Goal: Task Accomplishment & Management: Use online tool/utility

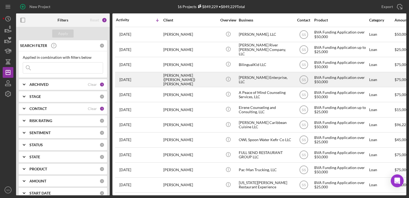
scroll to position [78, 0]
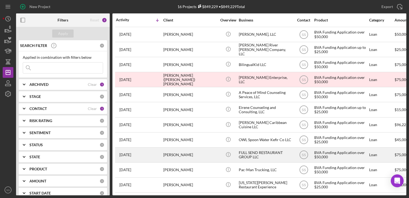
click at [192, 149] on div "[PERSON_NAME]" at bounding box center [190, 155] width 54 height 14
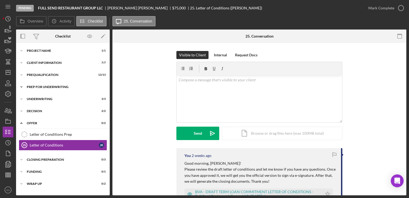
click at [46, 87] on div "Prep for Underwriting" at bounding box center [65, 86] width 76 height 3
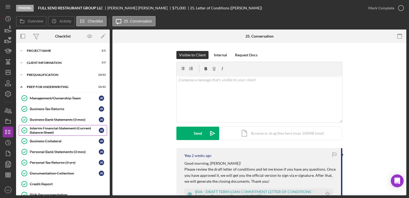
scroll to position [96, 0]
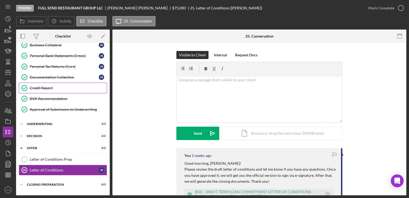
click at [45, 87] on div "Credit Report" at bounding box center [68, 88] width 77 height 4
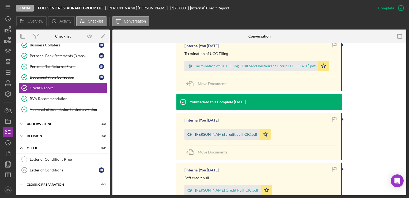
scroll to position [248, 0]
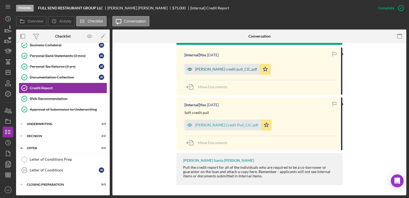
click at [224, 65] on div "[PERSON_NAME] credit pull_CIC.pdf" at bounding box center [223, 69] width 76 height 11
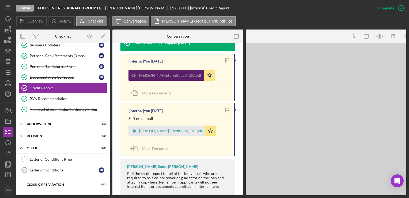
scroll to position [254, 0]
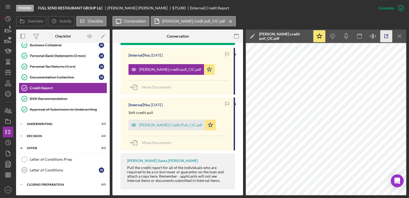
click at [387, 39] on icon "button" at bounding box center [387, 36] width 12 height 12
click at [9, 171] on icon "button" at bounding box center [7, 174] width 13 height 13
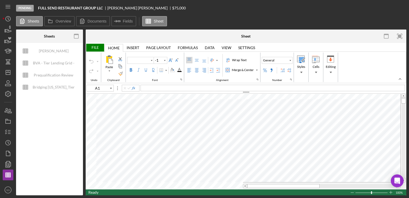
type input "Calibri"
type input "11"
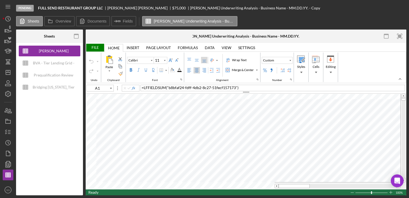
type input "Helvetica Neue"
type input "D8"
click at [48, 88] on div "Bridging [US_STATE]_Tier Lending Grid V 6.30 COPY" at bounding box center [53, 87] width 43 height 11
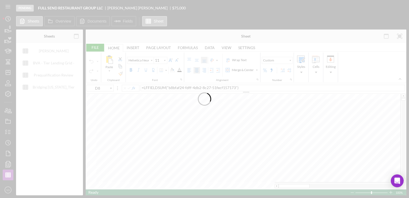
type input "Arial"
type input "C5"
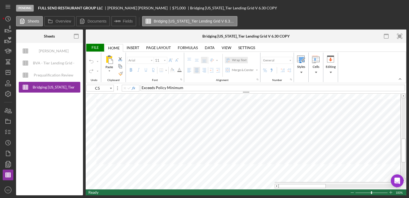
type input "10"
type input "C37"
select select "$39,999 - $25,000"
click at [271, 162] on input "image" at bounding box center [269, 161] width 5 height 5
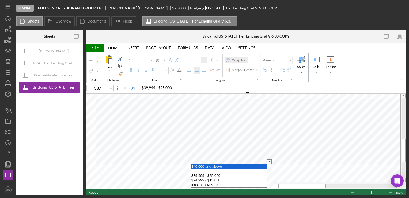
click at [234, 167] on option "$40,000 and above" at bounding box center [229, 166] width 76 height 5
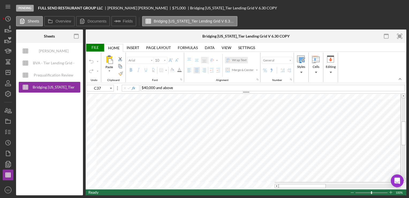
click at [93, 48] on div "File" at bounding box center [95, 48] width 18 height 8
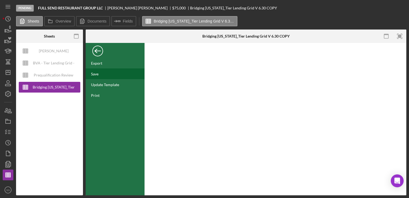
click at [94, 73] on div "Save" at bounding box center [94, 73] width 7 height 5
